Goal: Find specific page/section: Find specific page/section

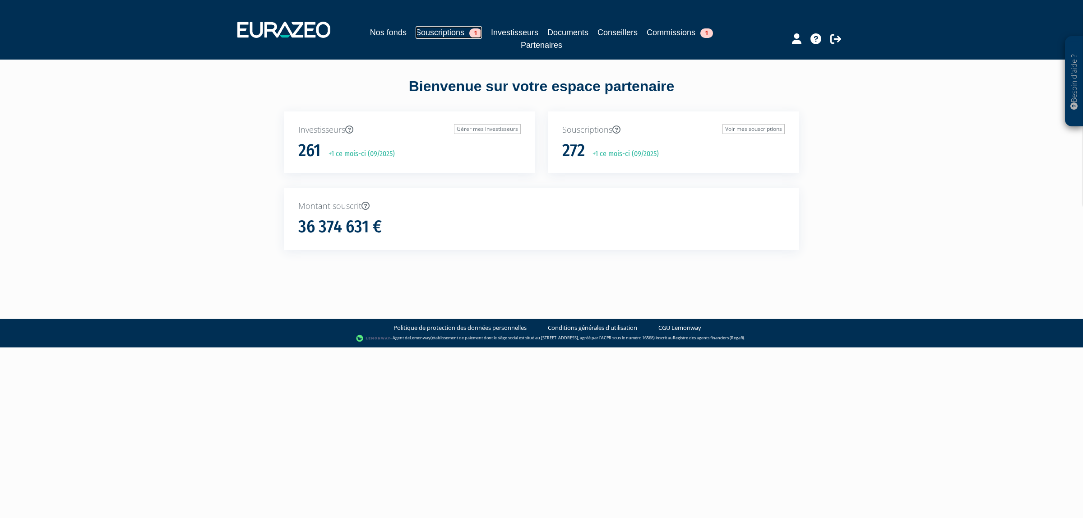
click at [431, 28] on link "Souscriptions 1" at bounding box center [449, 32] width 66 height 13
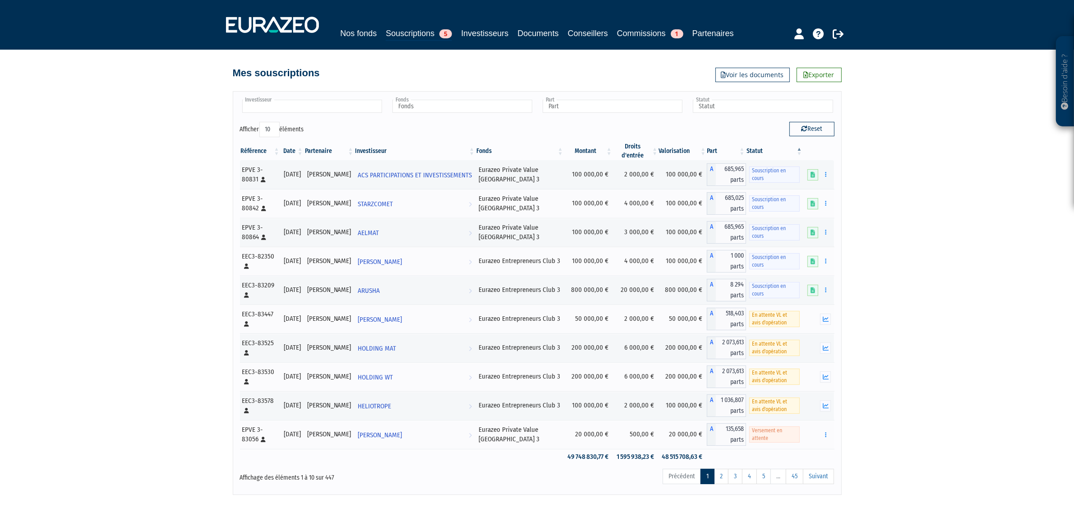
click at [349, 113] on input "text" at bounding box center [312, 106] width 140 height 13
type input "LG in"
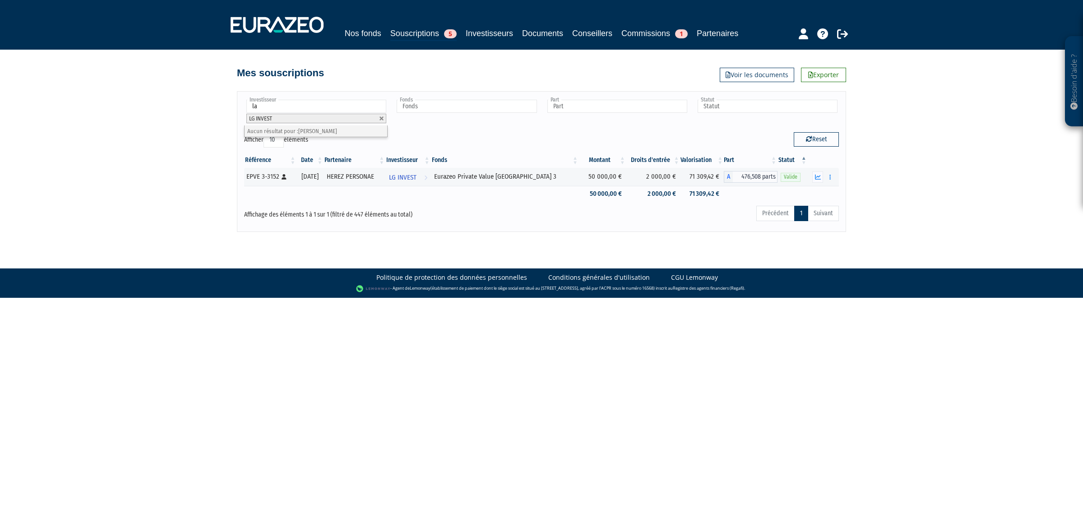
type input "l"
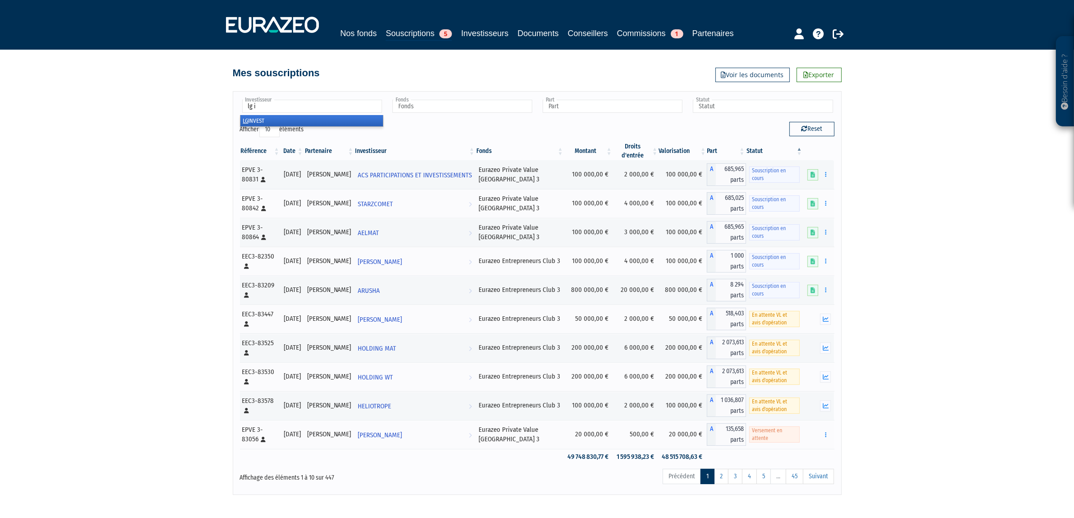
type input "lg in"
